Goal: Transaction & Acquisition: Purchase product/service

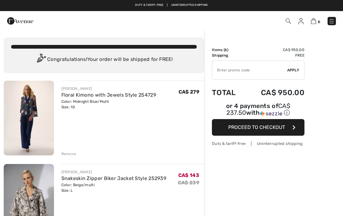
click at [316, 21] on img at bounding box center [313, 21] width 5 height 6
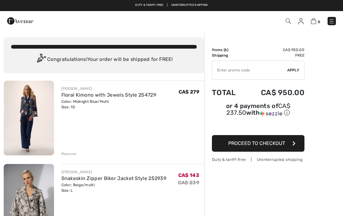
click at [315, 22] on img at bounding box center [313, 21] width 5 height 6
click at [316, 21] on img at bounding box center [313, 21] width 5 height 6
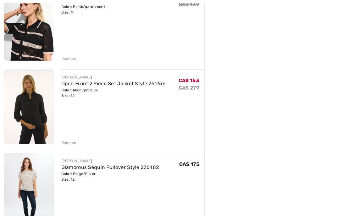
scroll to position [339, 0]
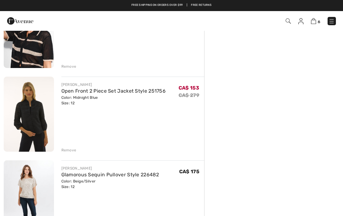
click at [69, 153] on div "Remove" at bounding box center [68, 151] width 15 height 6
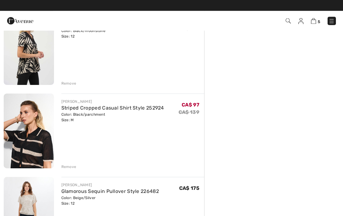
scroll to position [238, 0]
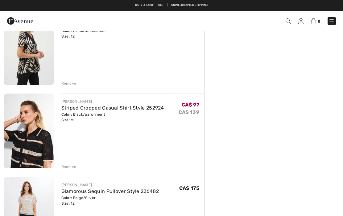
click at [69, 166] on div "Remove" at bounding box center [68, 167] width 15 height 6
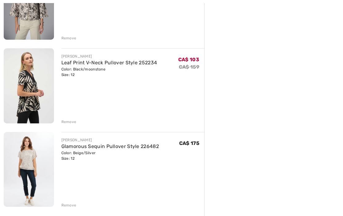
scroll to position [200, 0]
click at [72, 121] on div "Remove" at bounding box center [68, 122] width 15 height 6
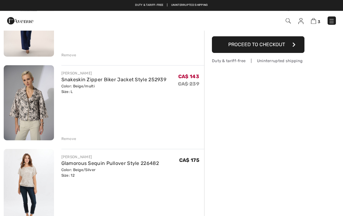
scroll to position [93, 0]
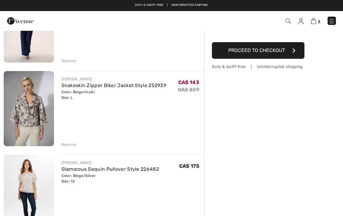
click at [71, 144] on div "Remove" at bounding box center [68, 145] width 15 height 6
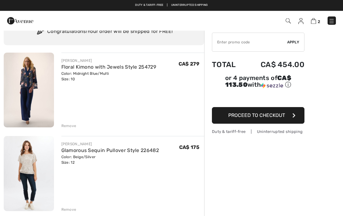
scroll to position [0, 0]
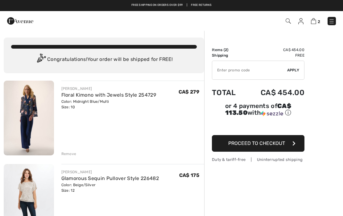
click at [71, 155] on div "Remove" at bounding box center [68, 154] width 15 height 6
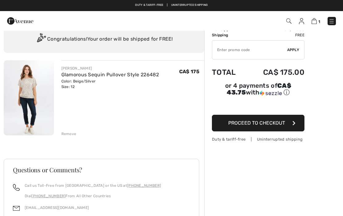
scroll to position [20, 0]
click at [32, 89] on img at bounding box center [29, 98] width 50 height 75
